Goal: Information Seeking & Learning: Find specific fact

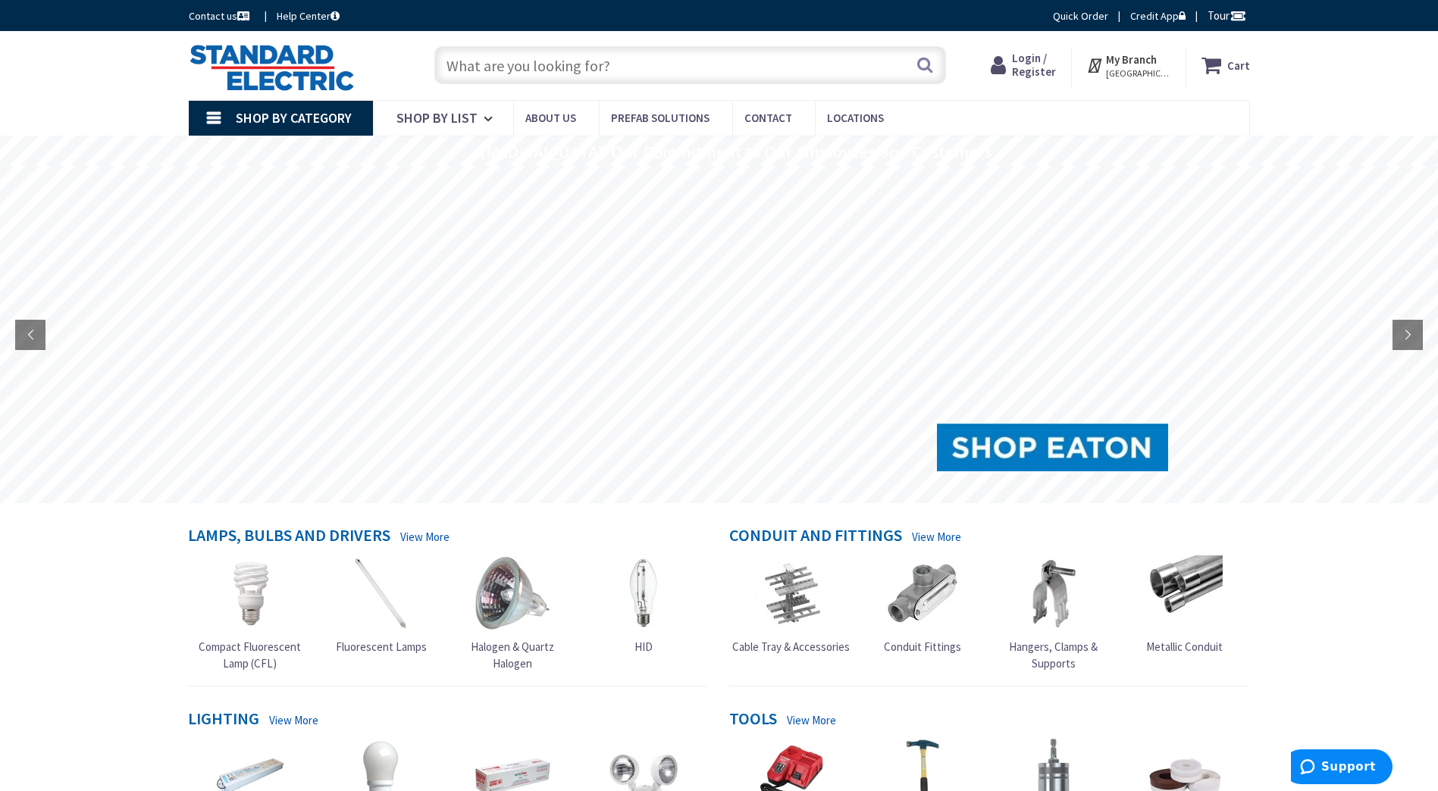
click at [573, 65] on input "text" at bounding box center [690, 65] width 512 height 38
paste input "Manufacturer: Advance Transformer | Catalog # ICN2P32N35M | NorthEast Part # 41…"
drag, startPoint x: 907, startPoint y: 66, endPoint x: 309, endPoint y: 75, distance: 598.2
click at [310, 75] on div "Toggle Nav Manufacturer: Advance Transformer | Catalog # ICN2P32N35M | NorthEas…" at bounding box center [719, 65] width 1084 height 51
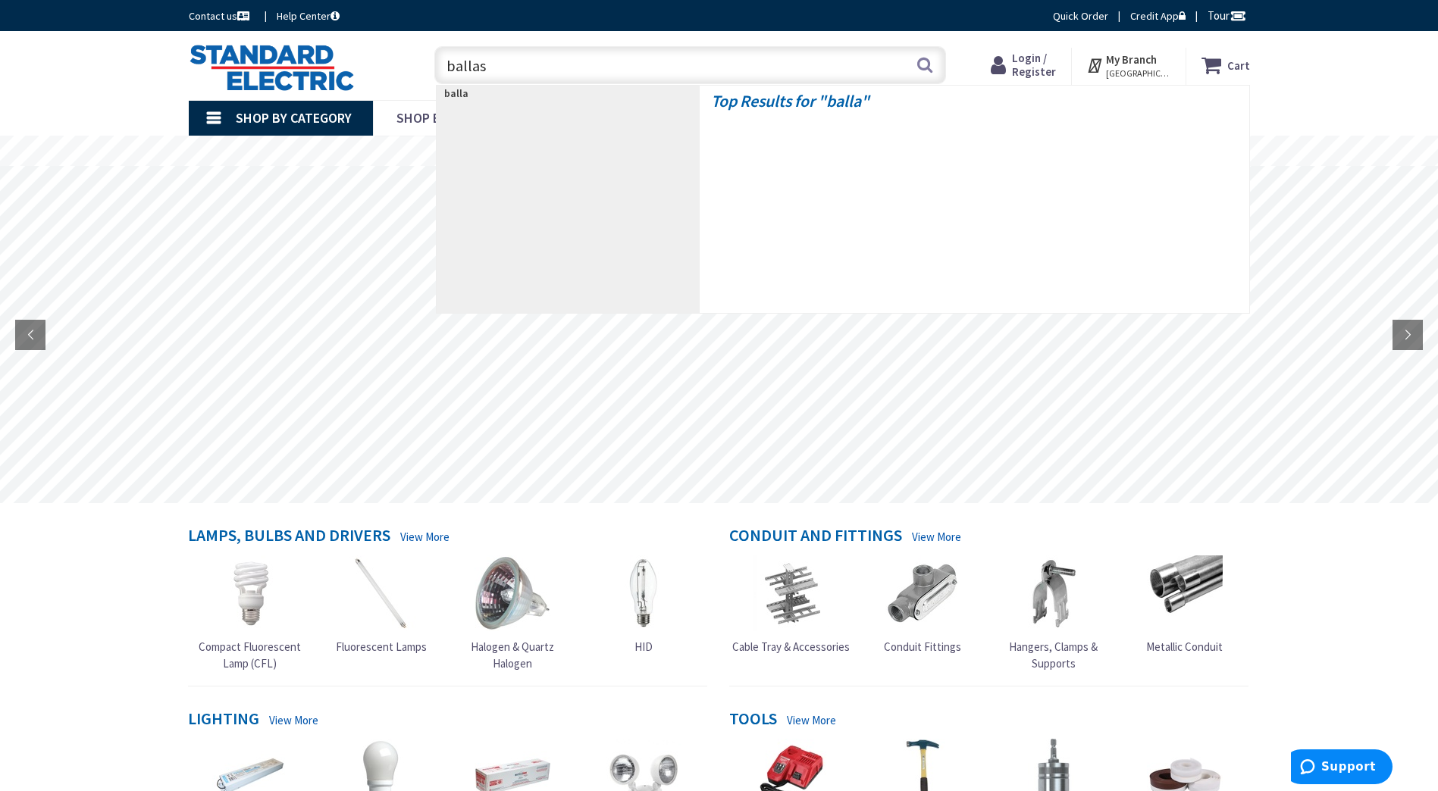
type input "ballast"
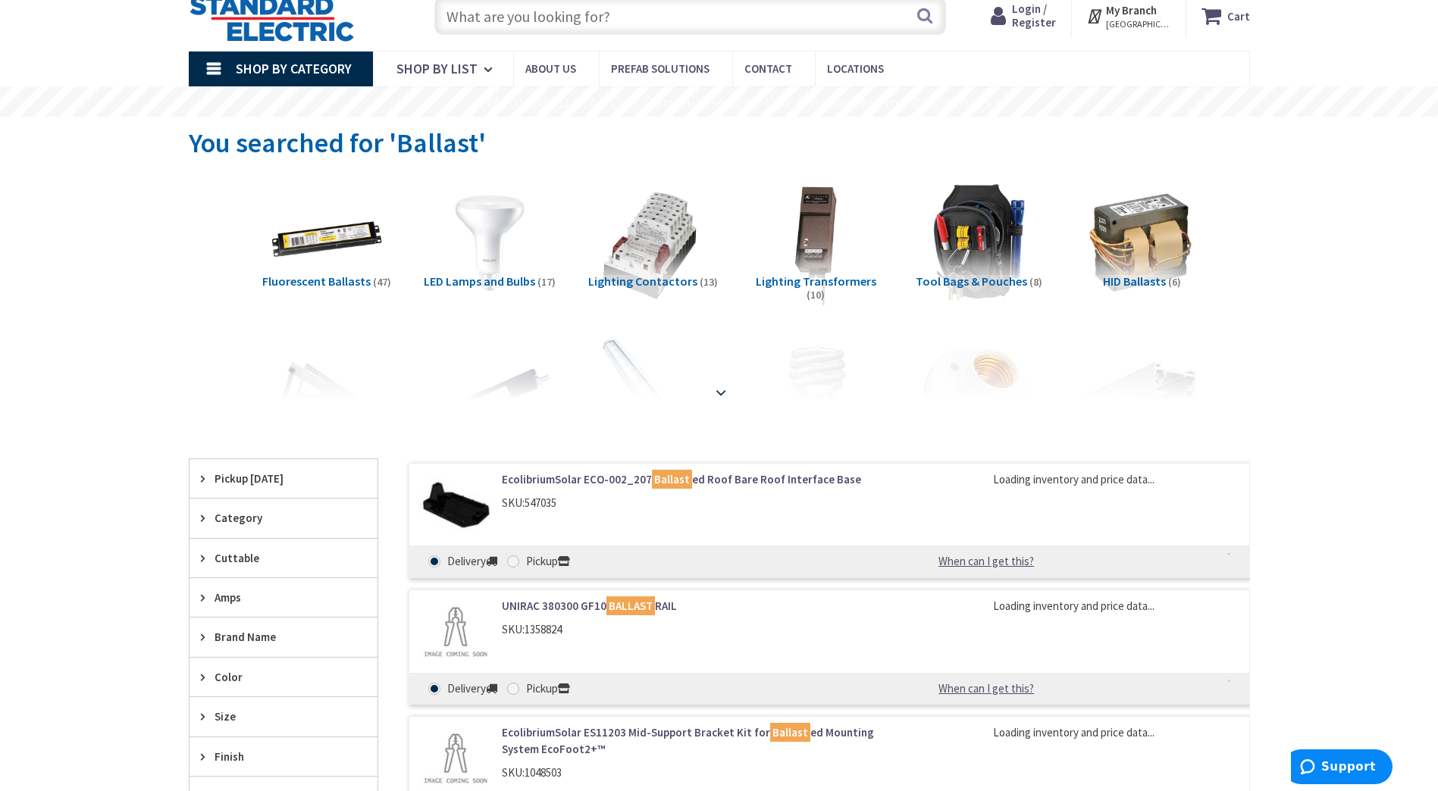
scroll to position [76, 0]
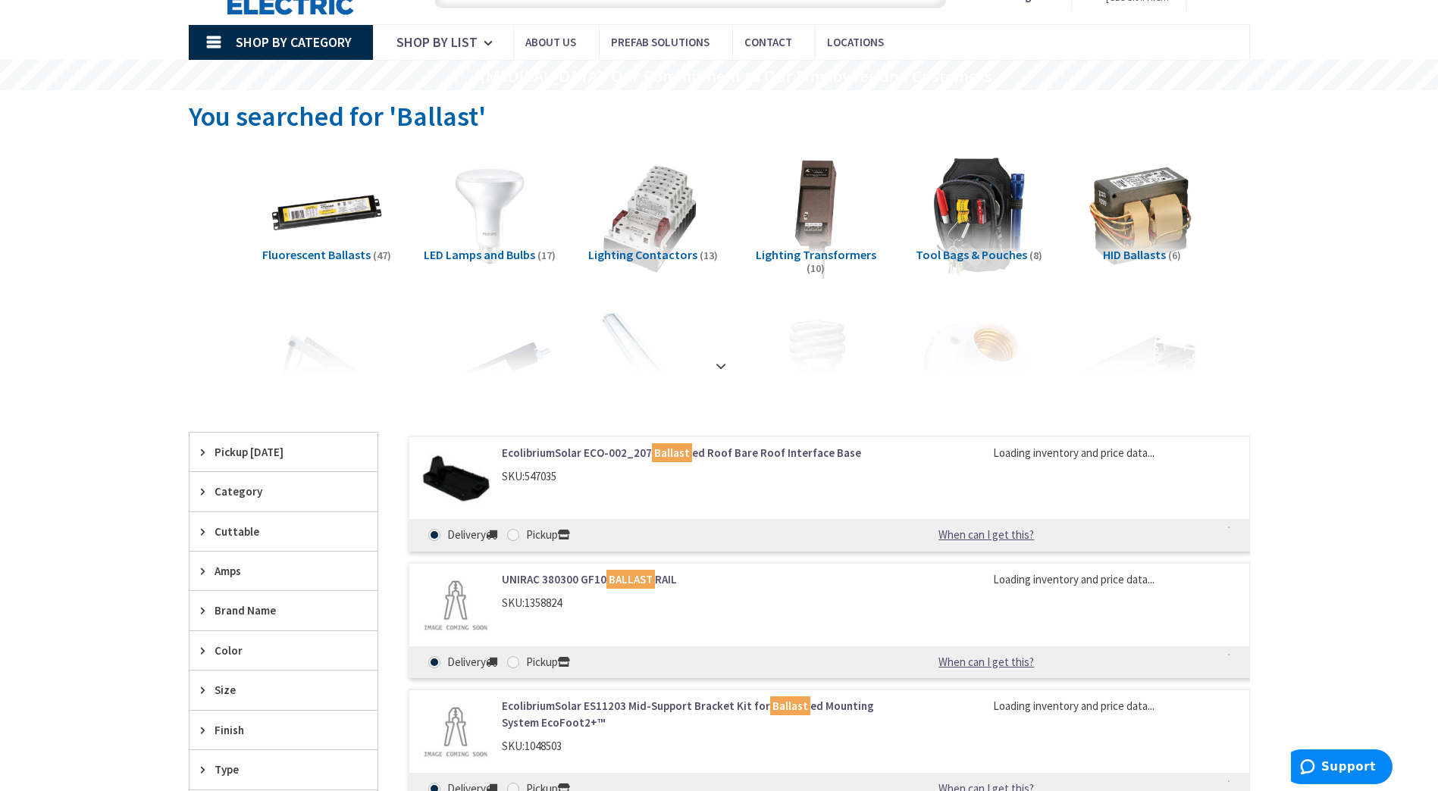
click at [331, 257] on span "Fluorescent Ballasts" at bounding box center [316, 254] width 108 height 15
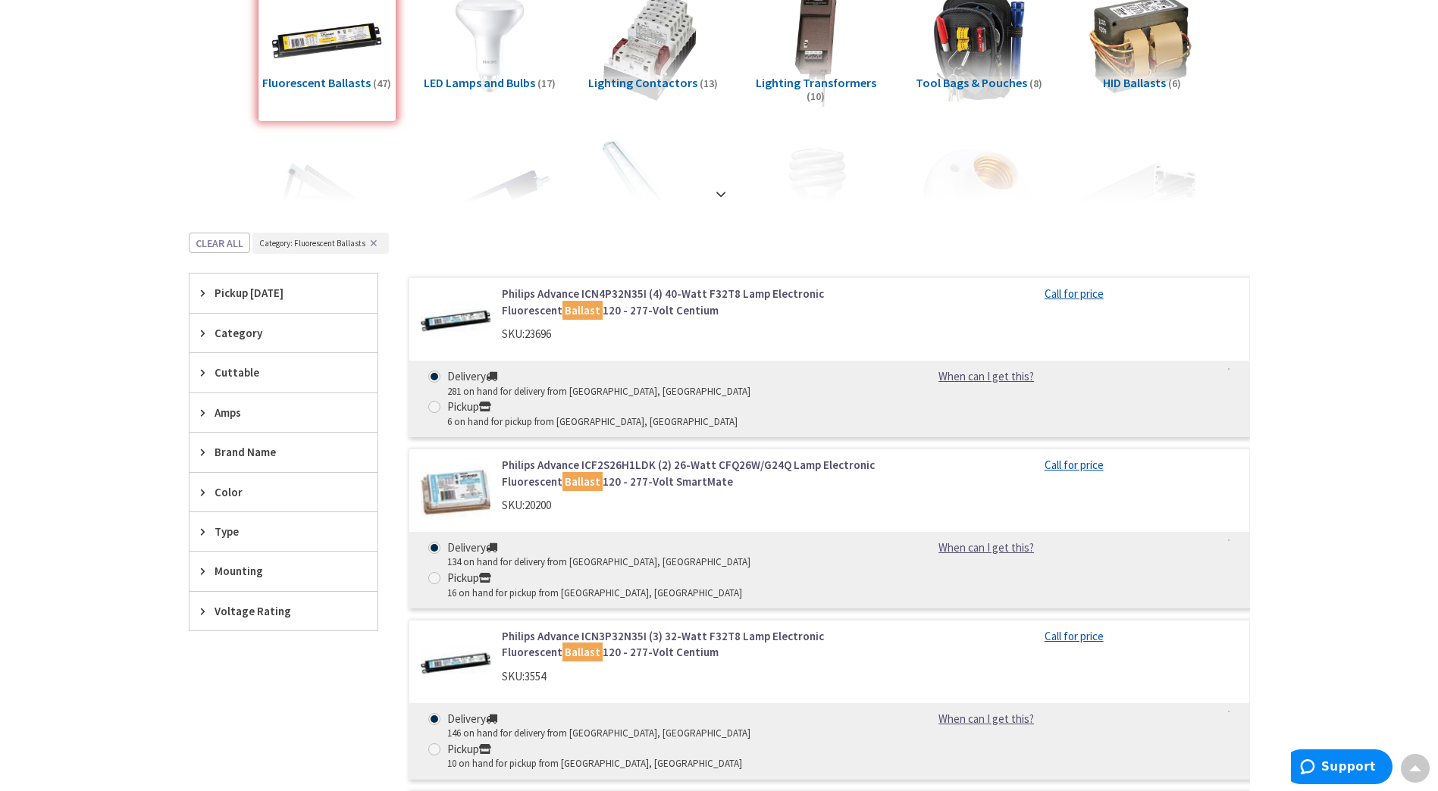
scroll to position [0, 0]
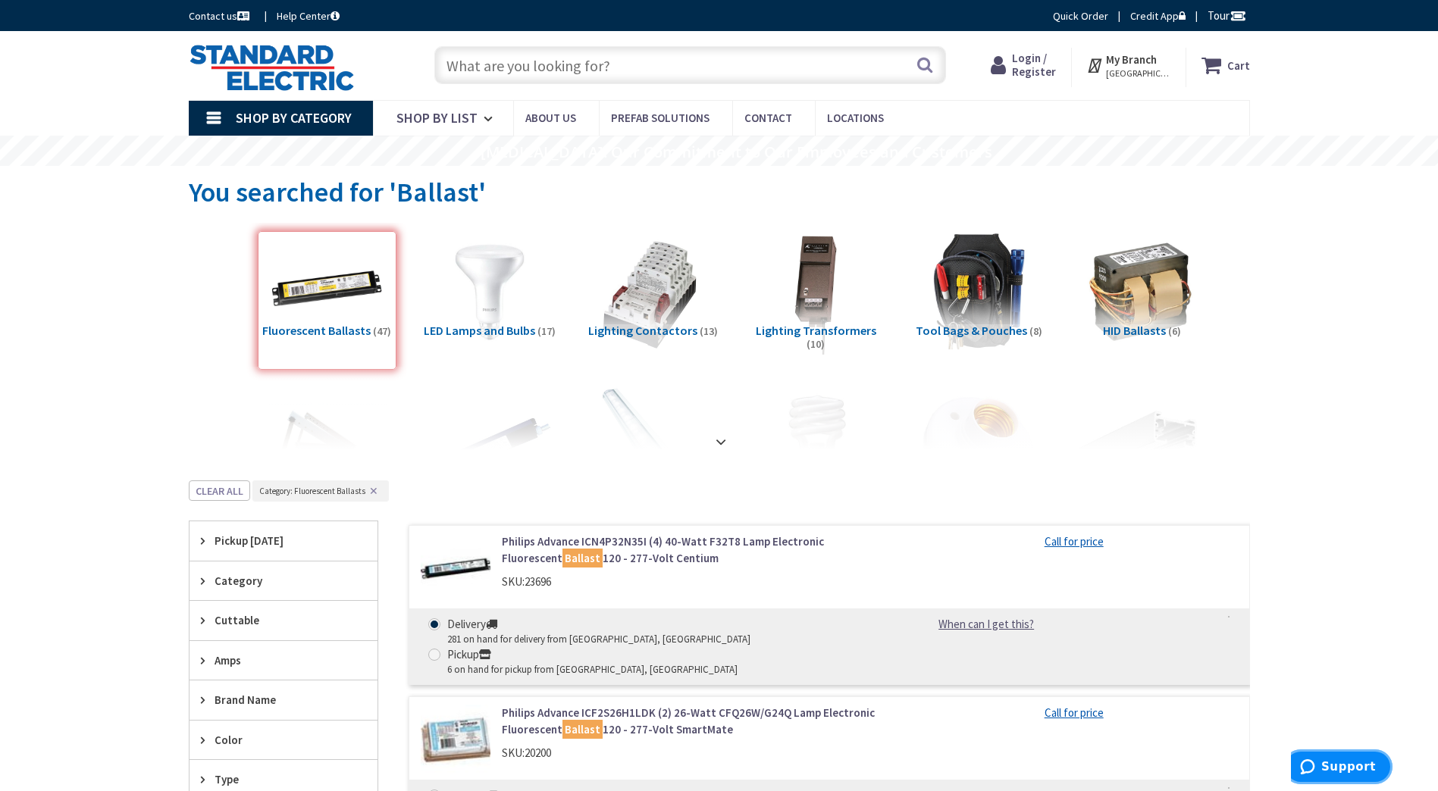
click at [1321, 762] on span "Support" at bounding box center [1310, 767] width 21 height 15
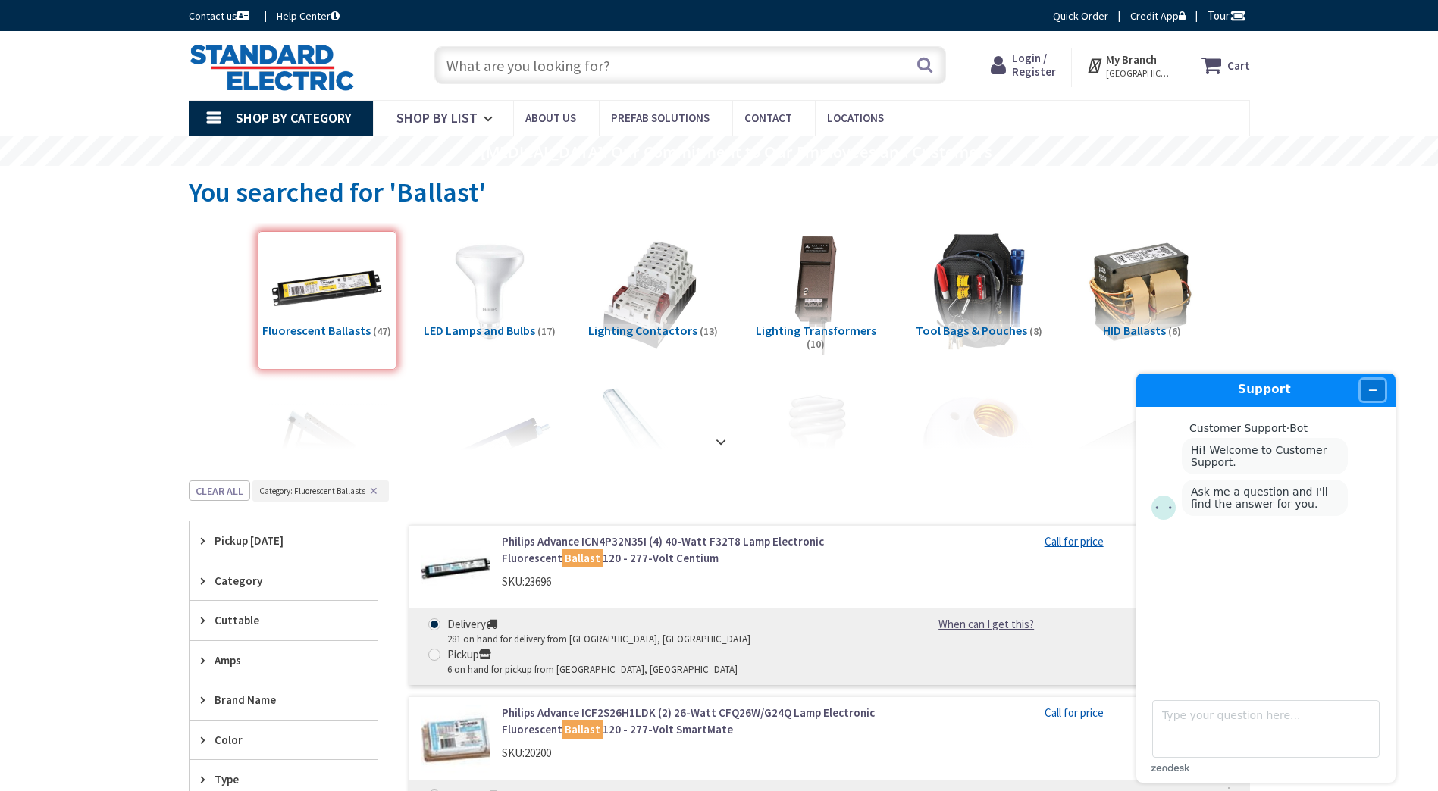
click at [1378, 390] on button "Minimize widget" at bounding box center [1373, 390] width 24 height 21
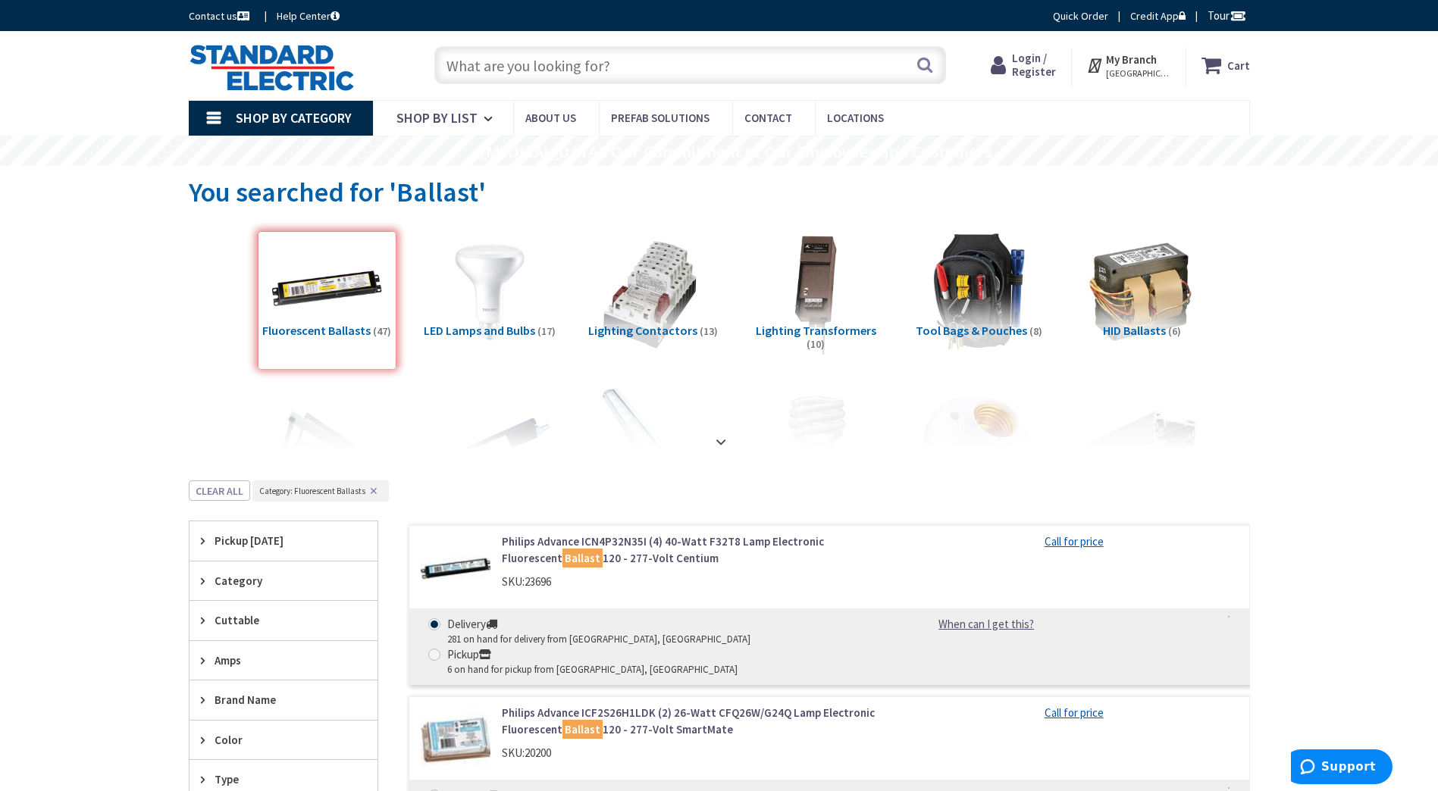
click at [224, 14] on link "Contact us" at bounding box center [221, 15] width 64 height 15
